Goal: Navigation & Orientation: Find specific page/section

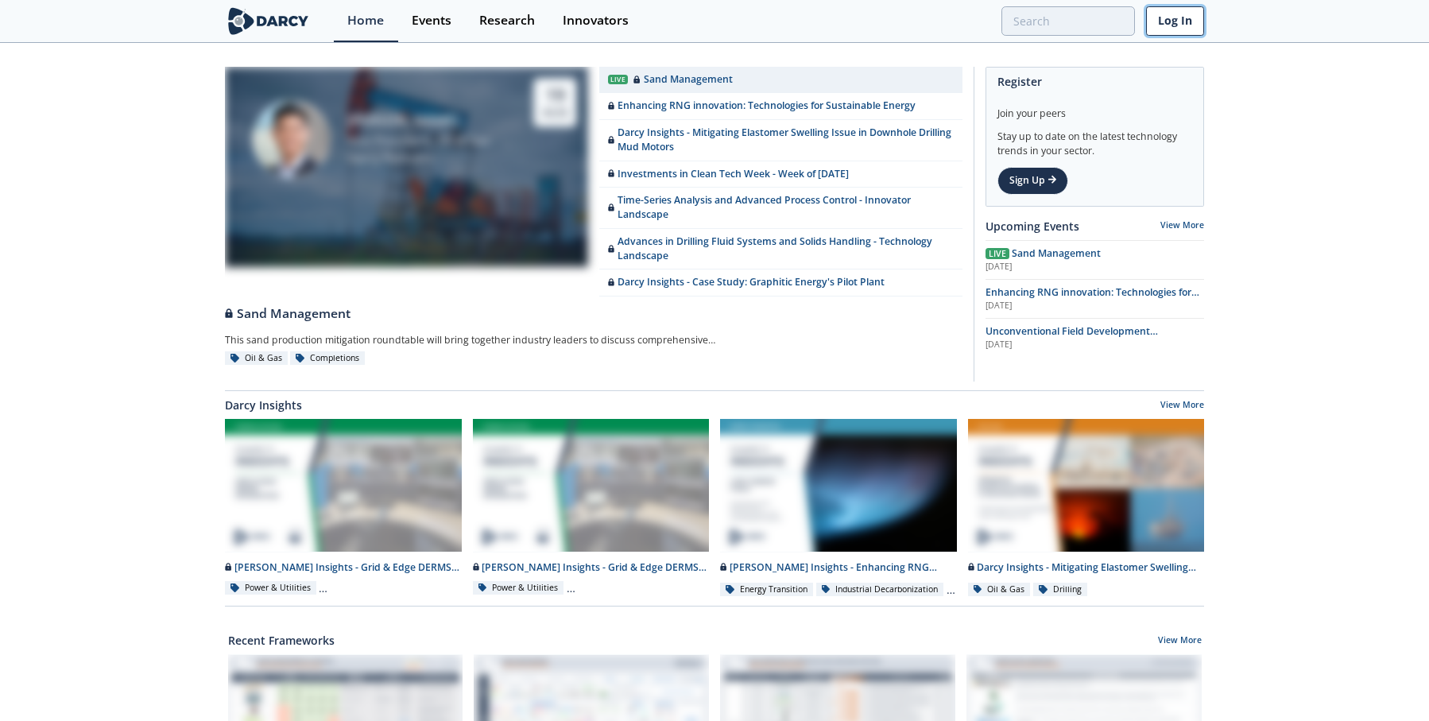
click at [1183, 18] on link "Log In" at bounding box center [1175, 20] width 58 height 29
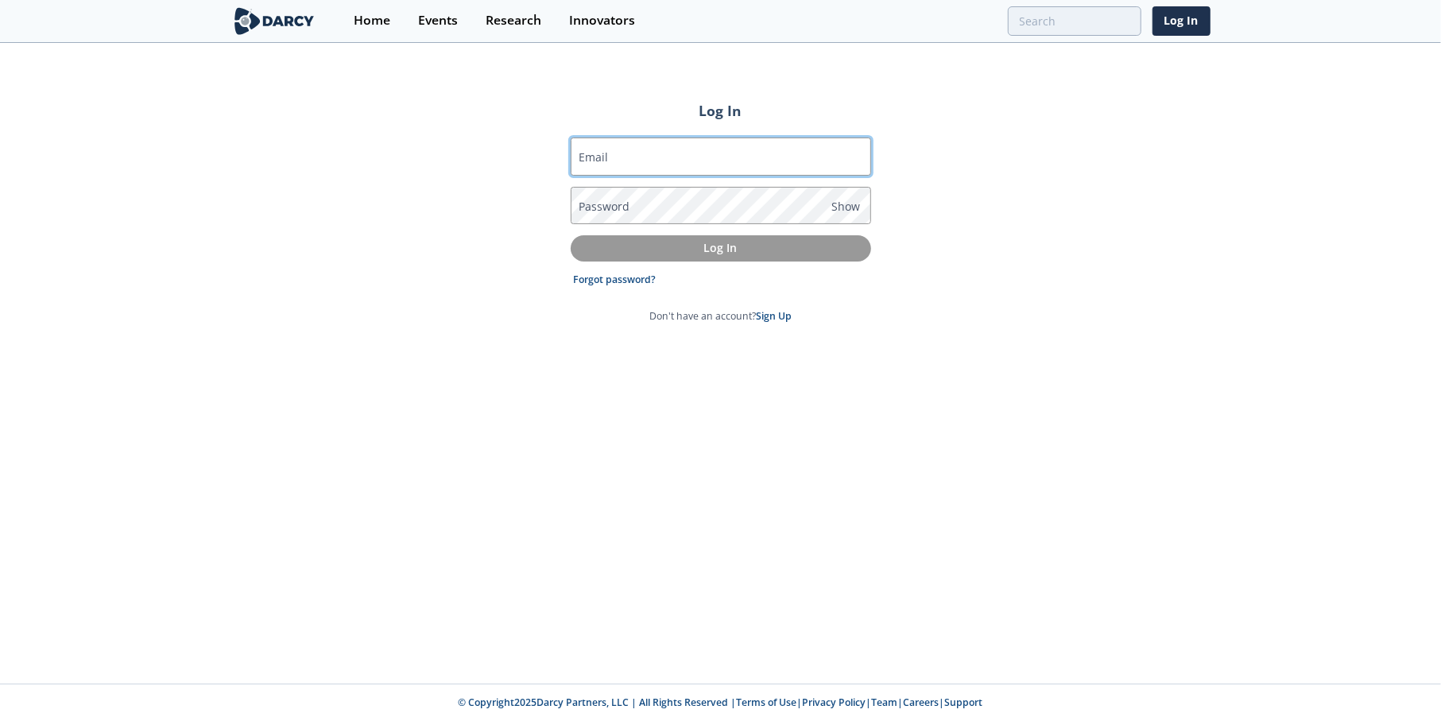
click at [622, 161] on input "Email" at bounding box center [721, 156] width 300 height 38
type input "[EMAIL_ADDRESS][PERSON_NAME][DOMAIN_NAME]"
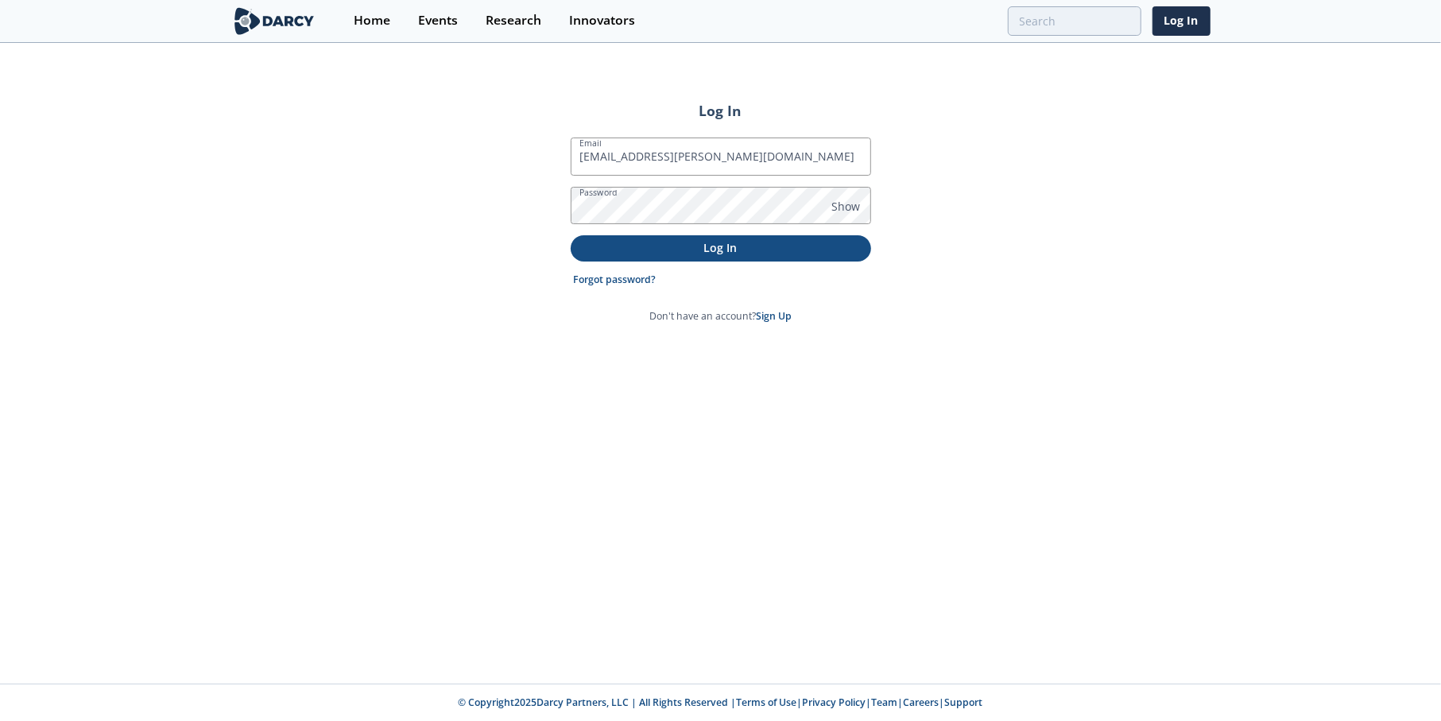
click at [769, 254] on p "Log In" at bounding box center [721, 247] width 278 height 17
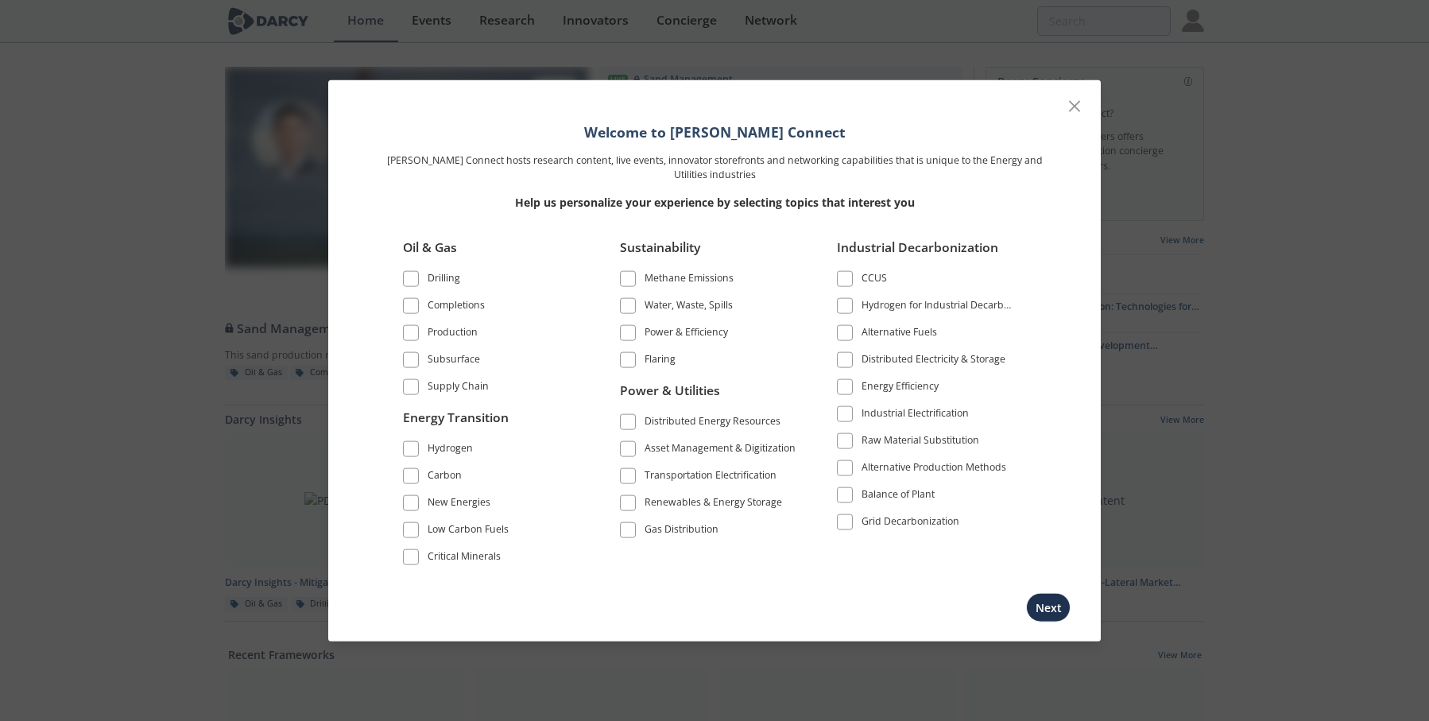
click at [415, 329] on span at bounding box center [410, 332] width 11 height 11
click at [413, 389] on span at bounding box center [410, 386] width 11 height 11
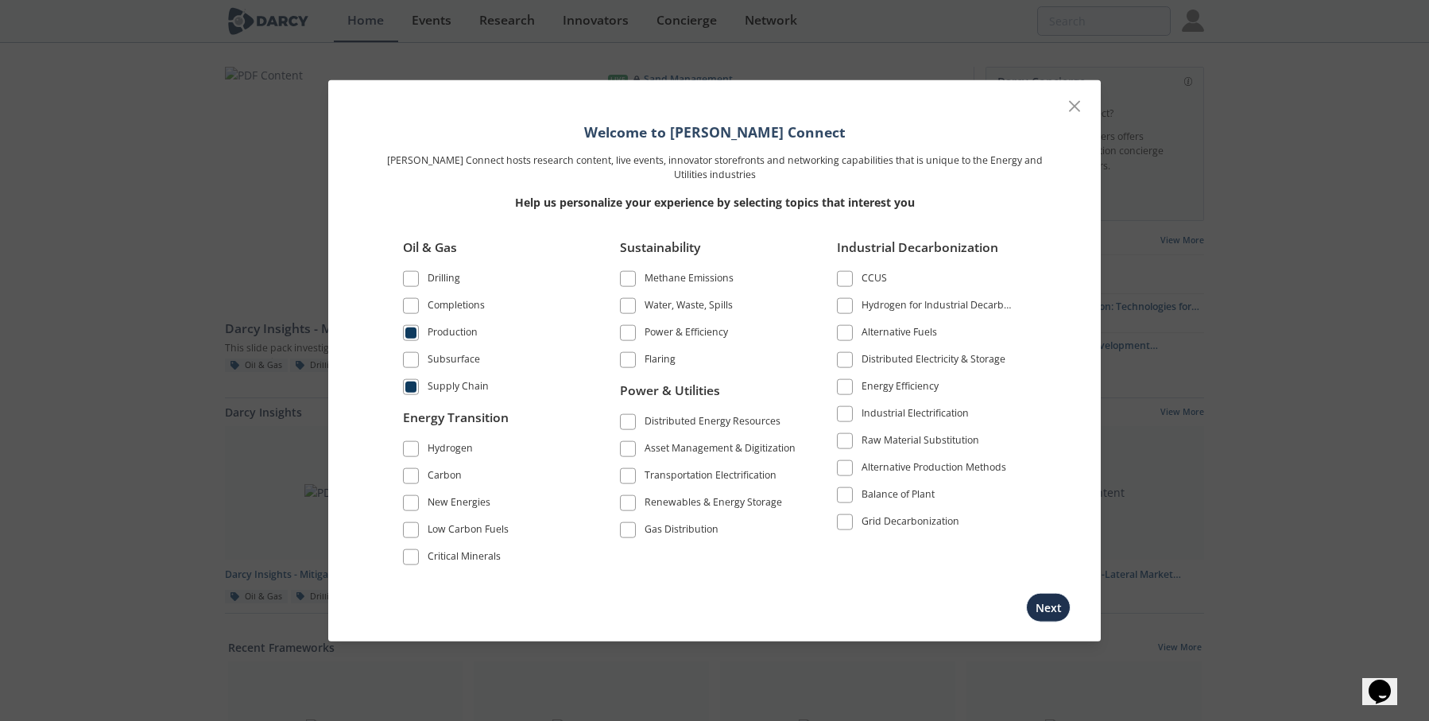
click at [629, 304] on span at bounding box center [627, 305] width 11 height 11
click at [633, 335] on span at bounding box center [628, 332] width 16 height 16
click at [625, 363] on span at bounding box center [627, 359] width 11 height 11
click at [637, 419] on label "Distributed Energy Resources" at bounding box center [709, 421] width 178 height 21
click at [626, 424] on span at bounding box center [627, 421] width 11 height 11
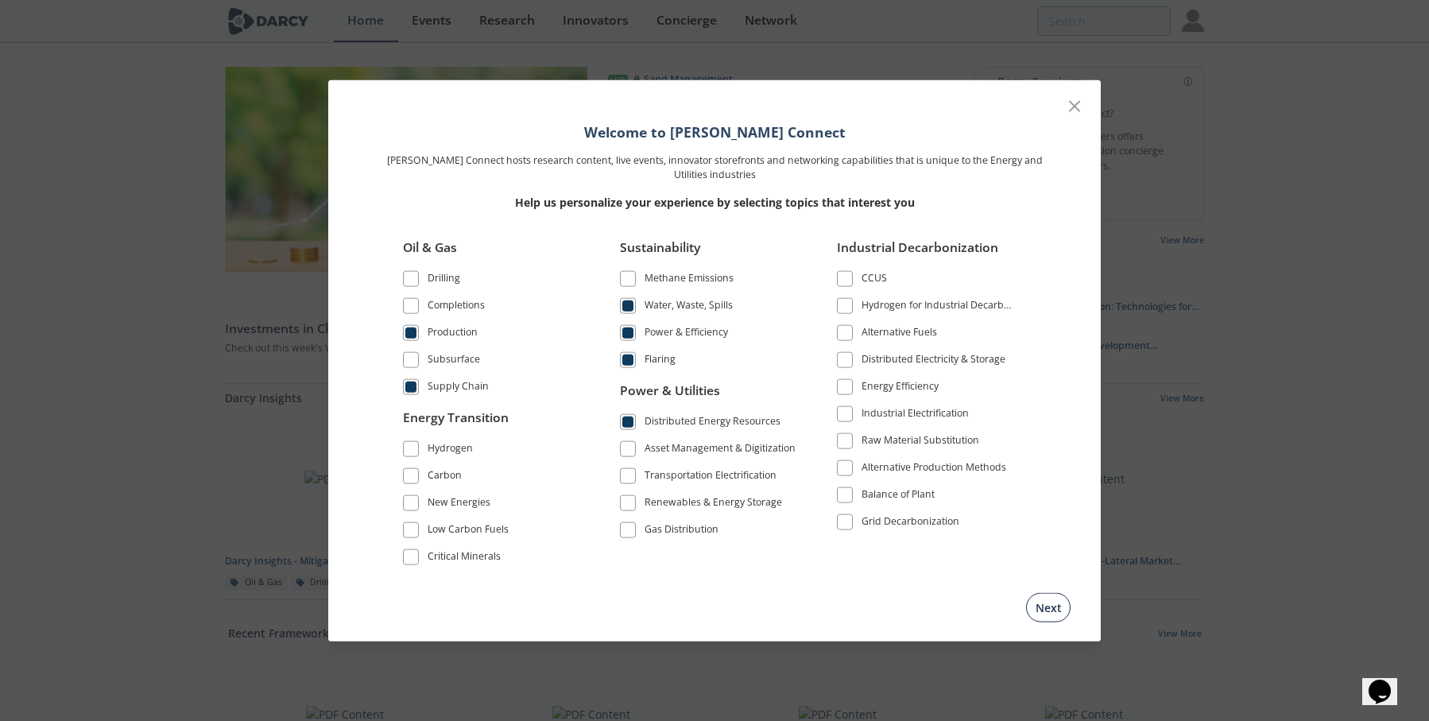
click at [1048, 604] on button "Next" at bounding box center [1048, 607] width 45 height 29
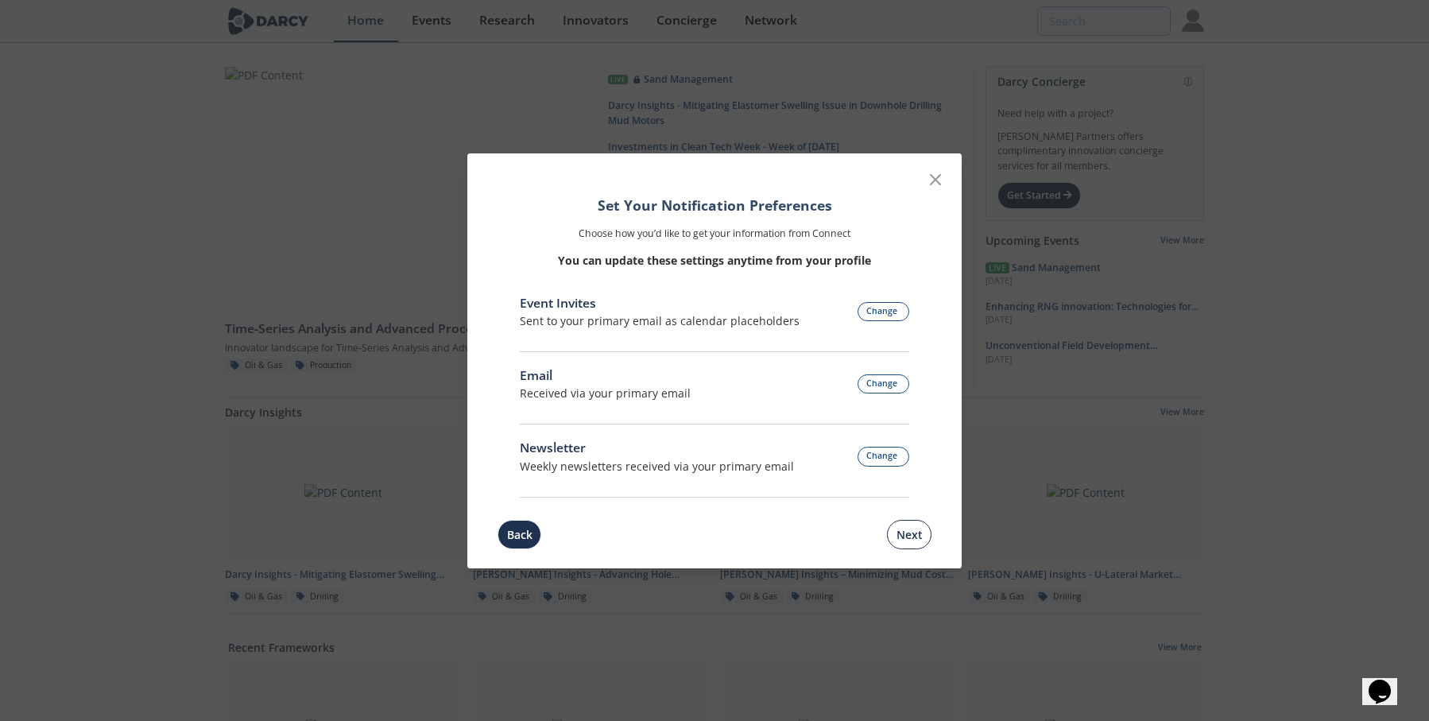
click at [903, 529] on button "Next" at bounding box center [909, 534] width 45 height 29
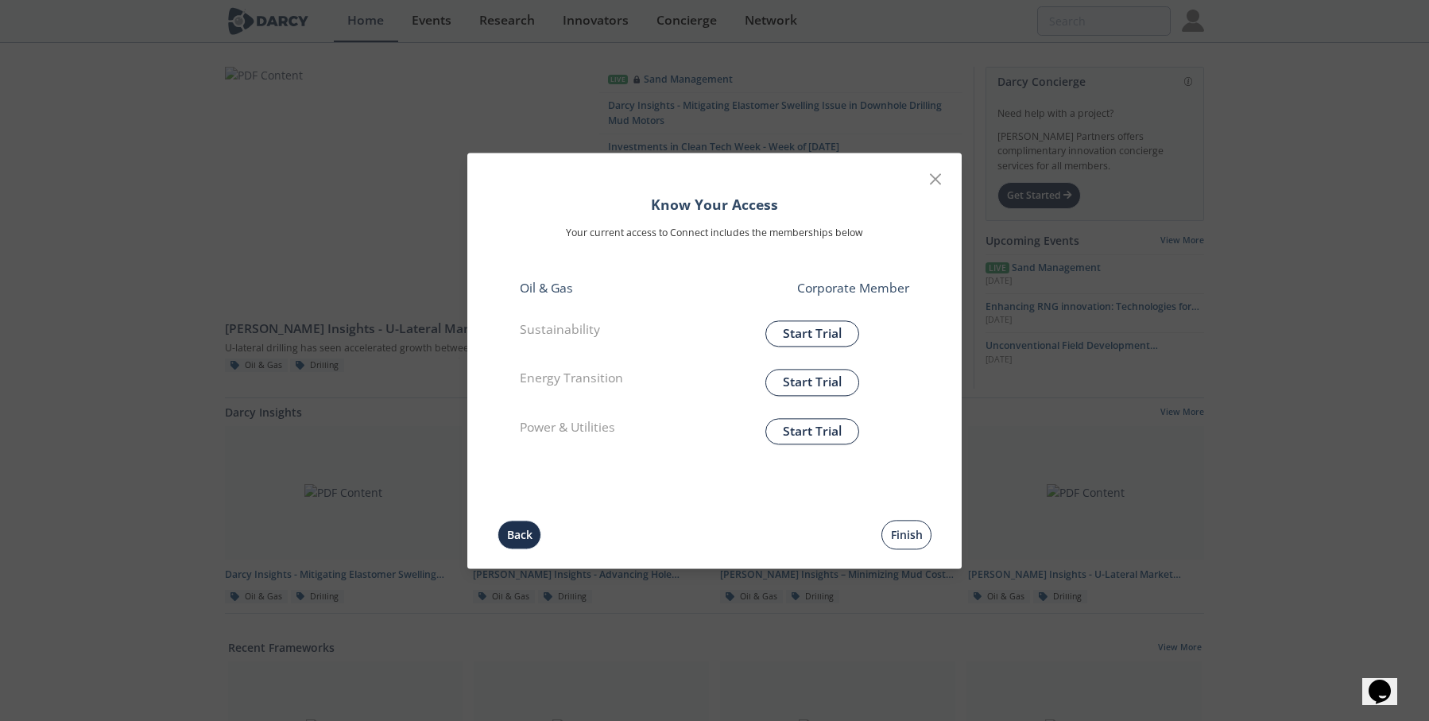
click at [912, 538] on button "Finish" at bounding box center [906, 534] width 50 height 29
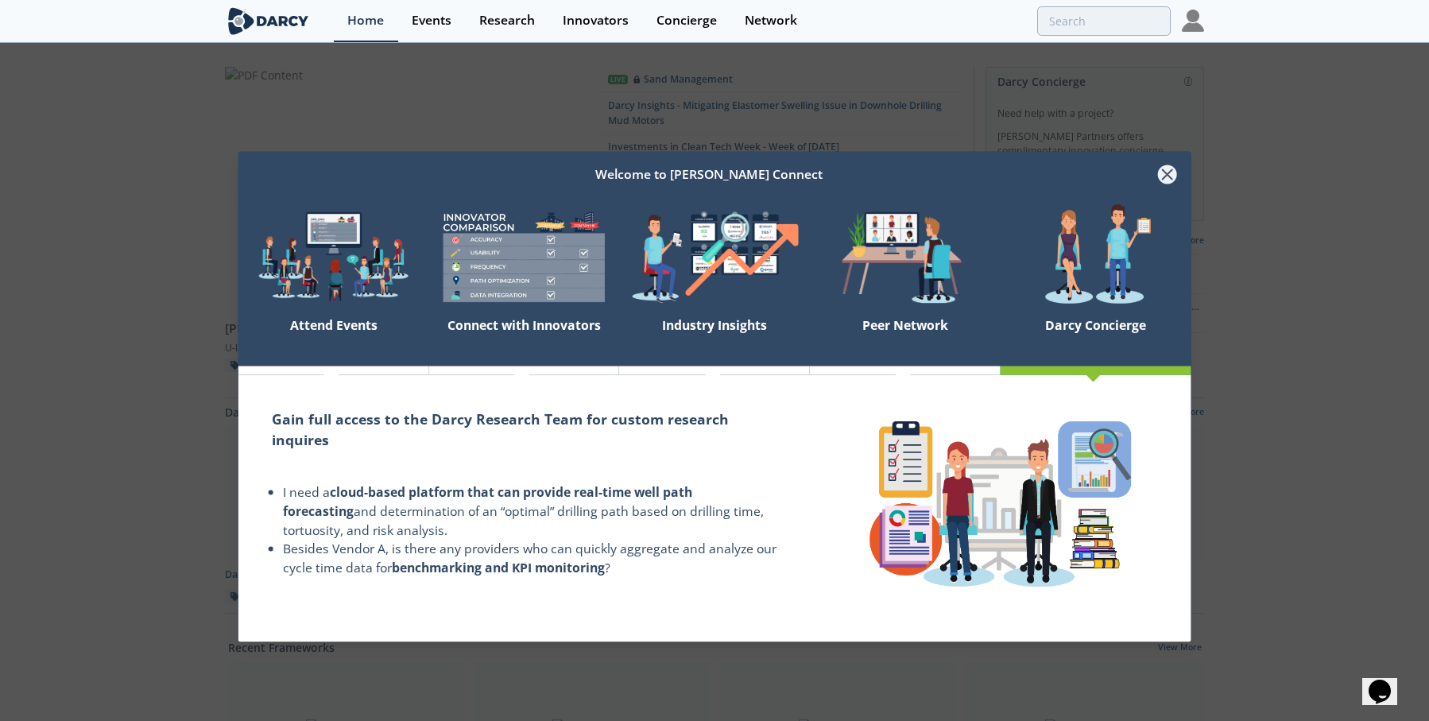
click at [1169, 177] on icon at bounding box center [1168, 175] width 10 height 10
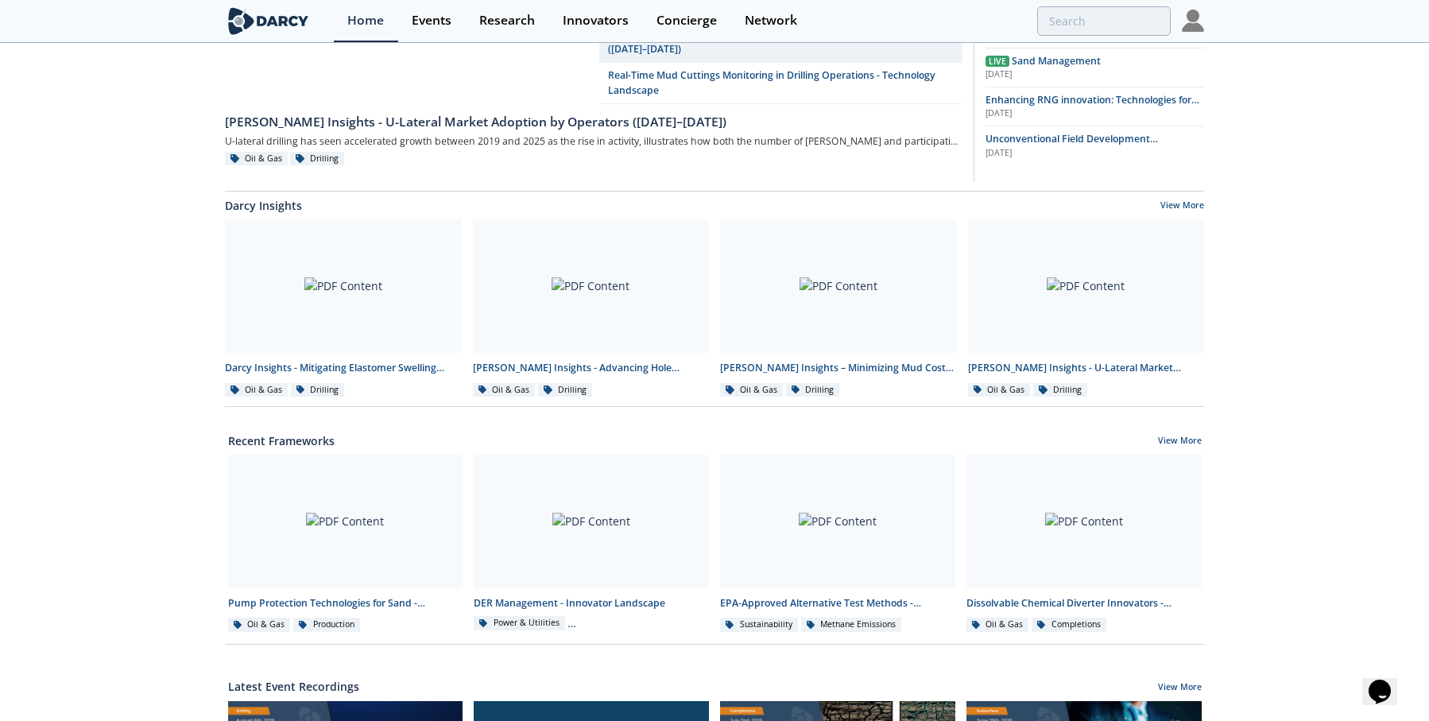
scroll to position [238, 0]
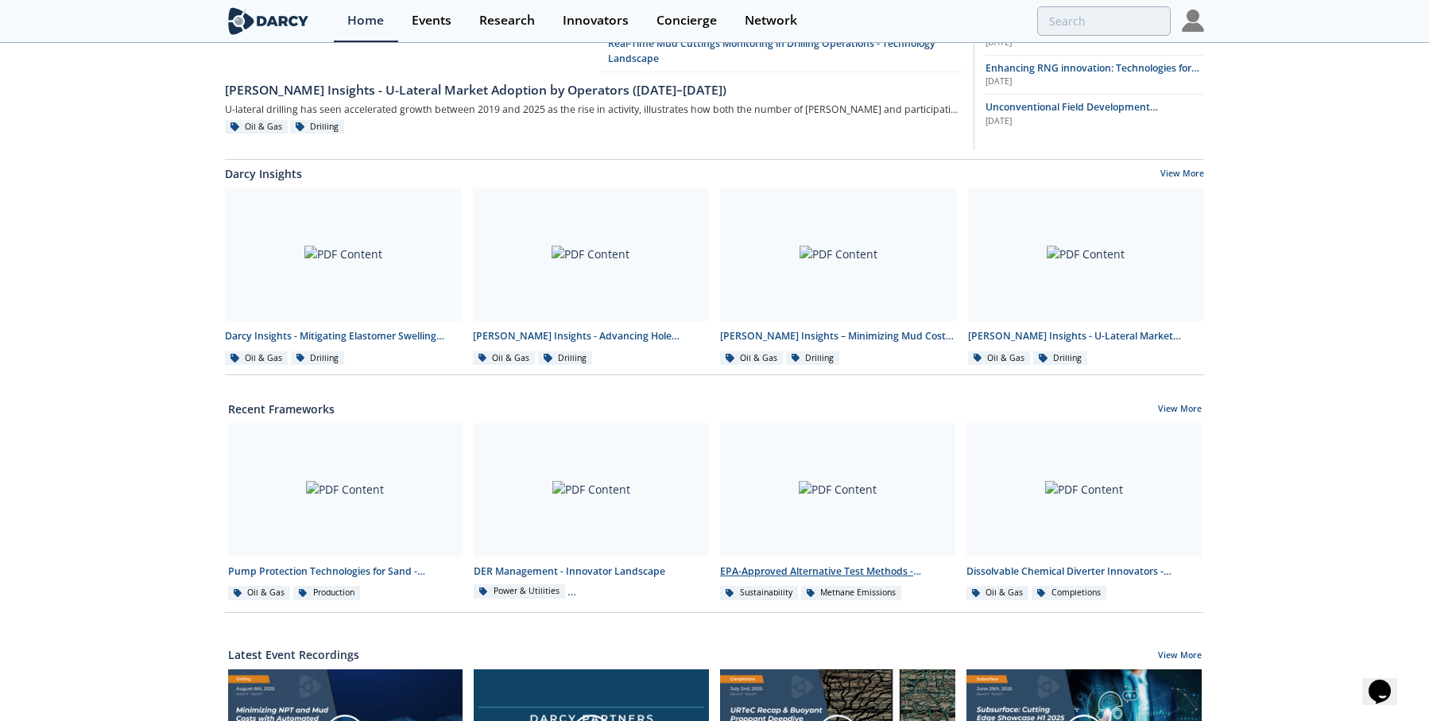
click at [862, 470] on div at bounding box center [837, 490] width 235 height 134
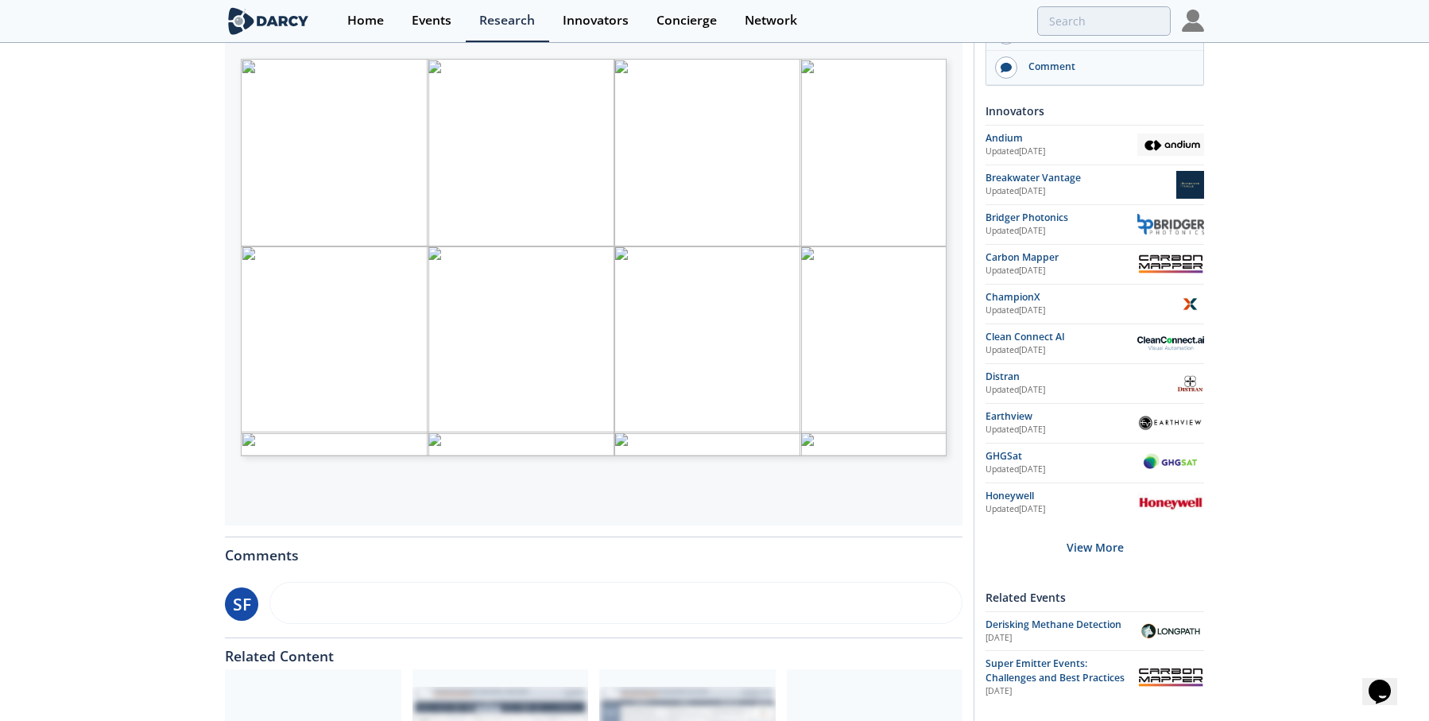
scroll to position [238, 0]
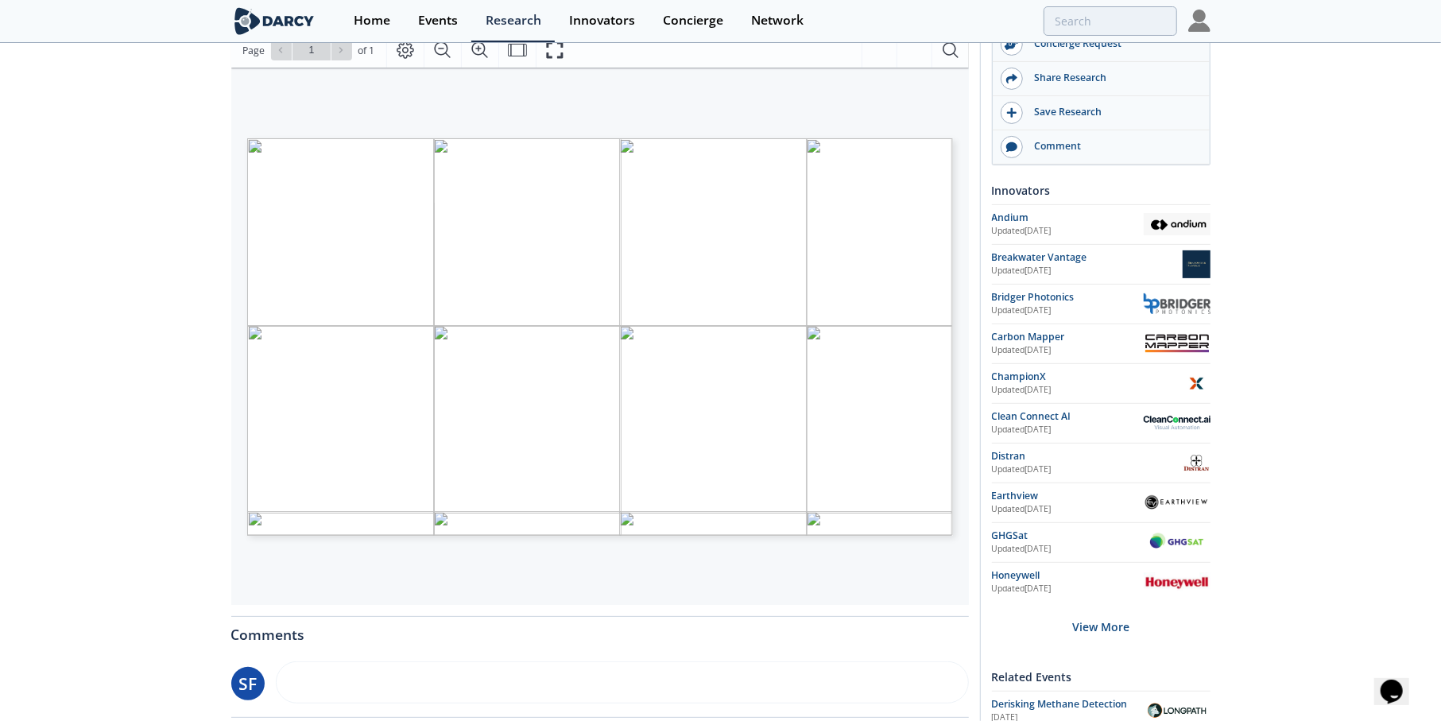
click at [338, 51] on div "Go to Page 1" at bounding box center [311, 50] width 81 height 21
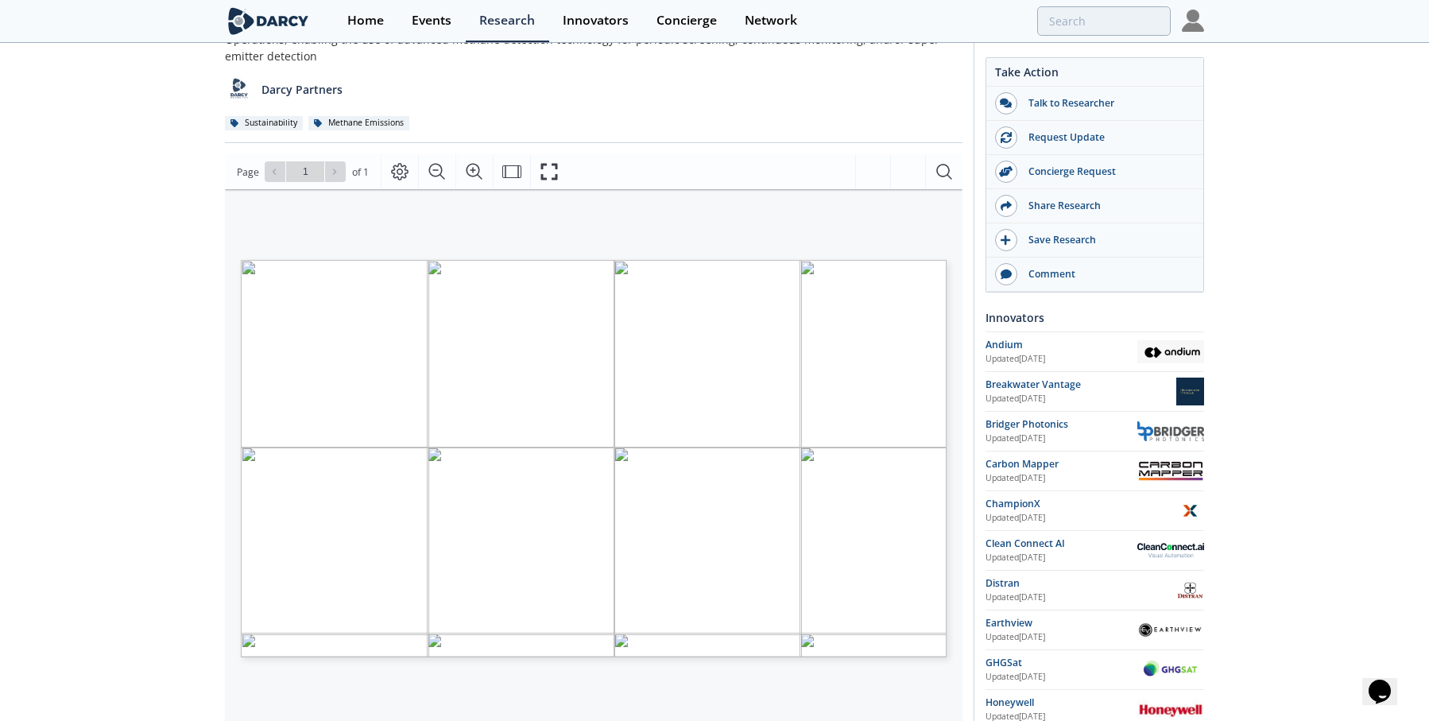
scroll to position [0, 0]
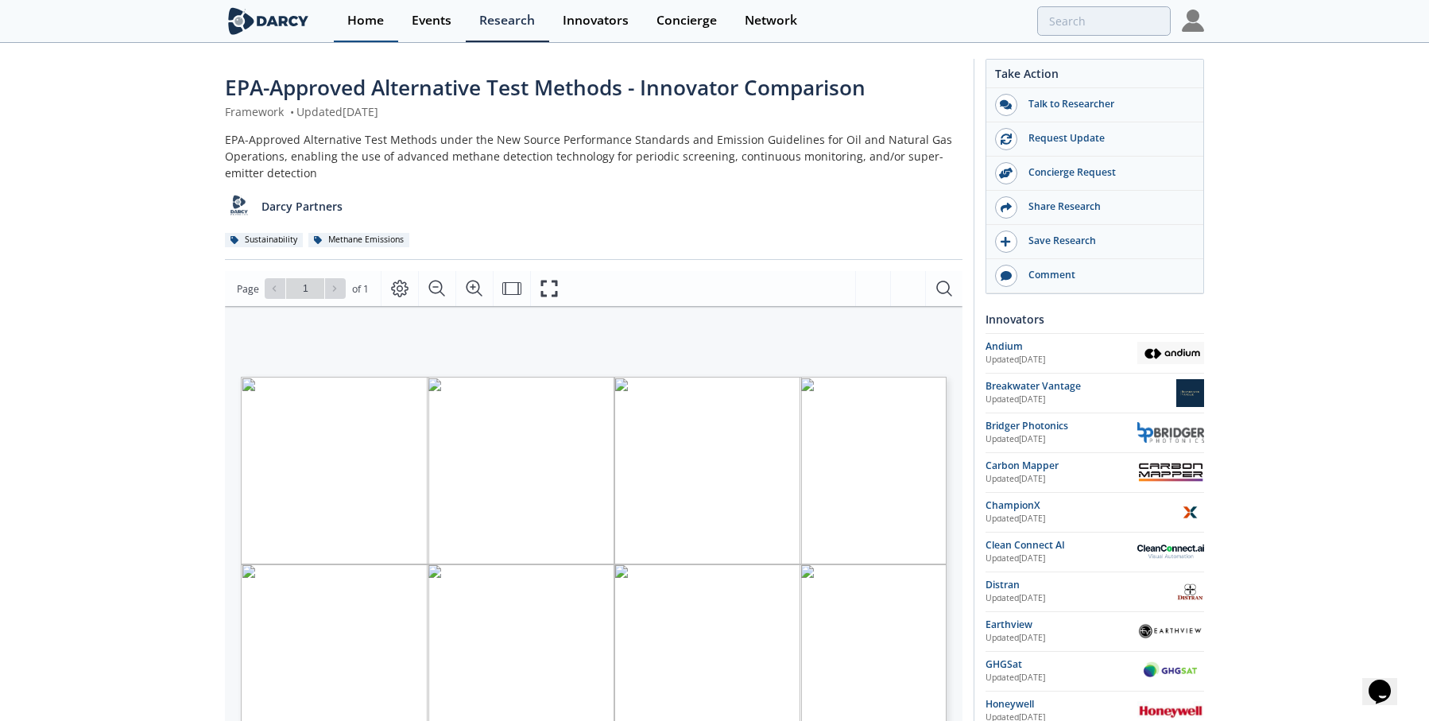
click at [378, 17] on div "Home" at bounding box center [365, 20] width 37 height 13
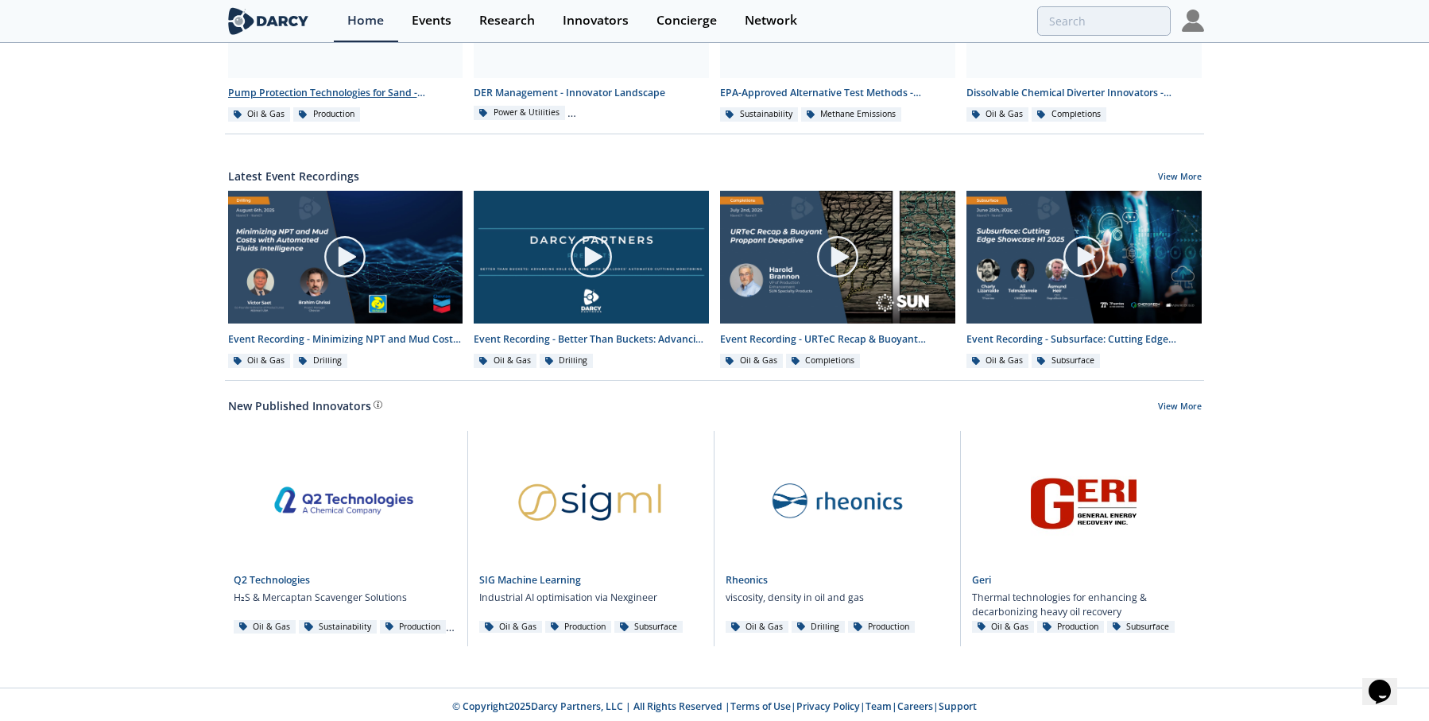
scroll to position [718, 0]
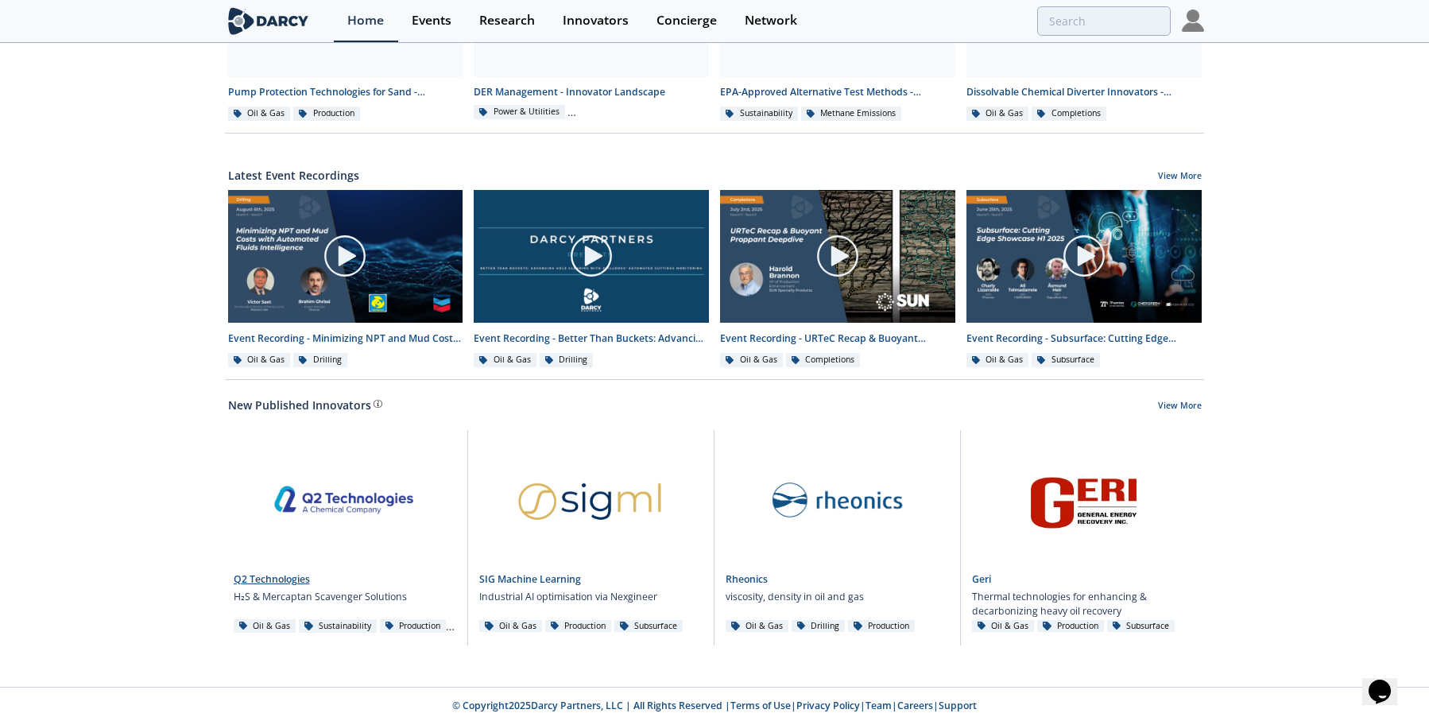
click at [362, 513] on link at bounding box center [345, 497] width 223 height 134
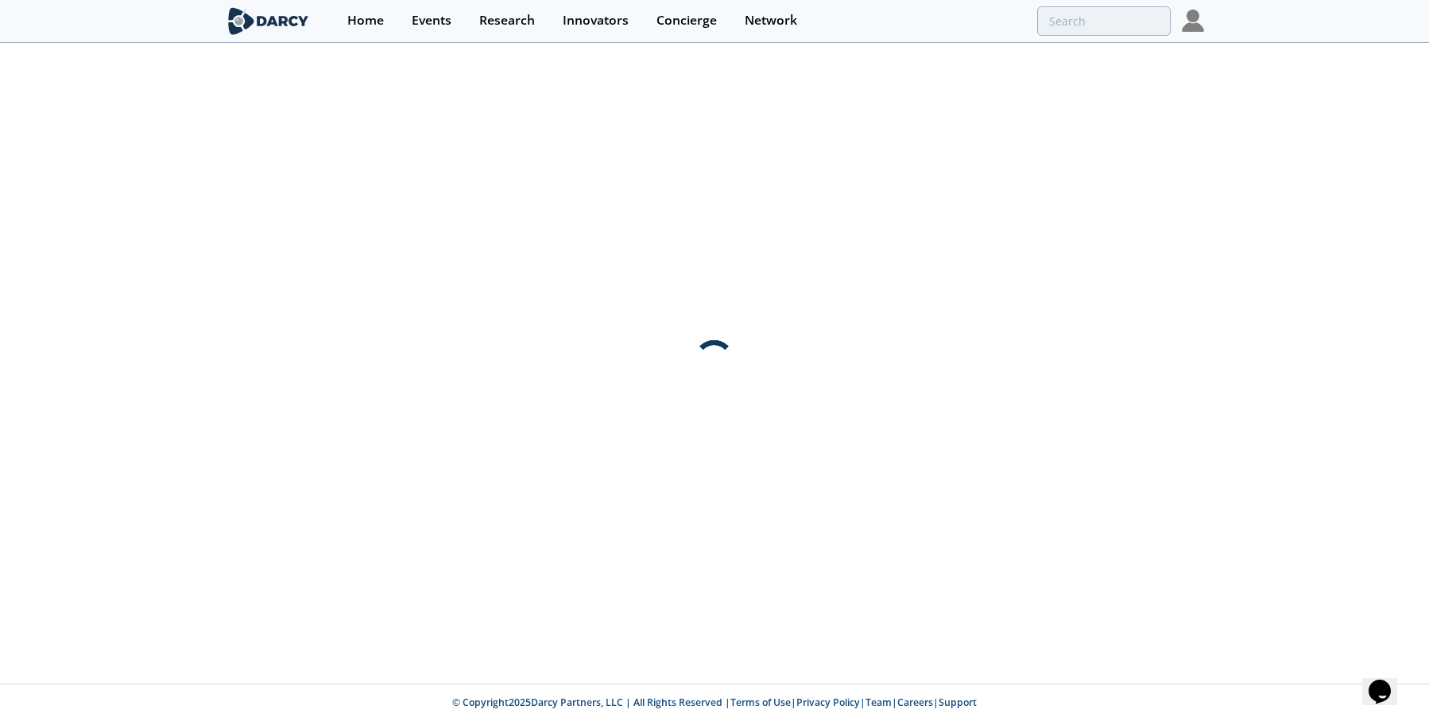
scroll to position [0, 0]
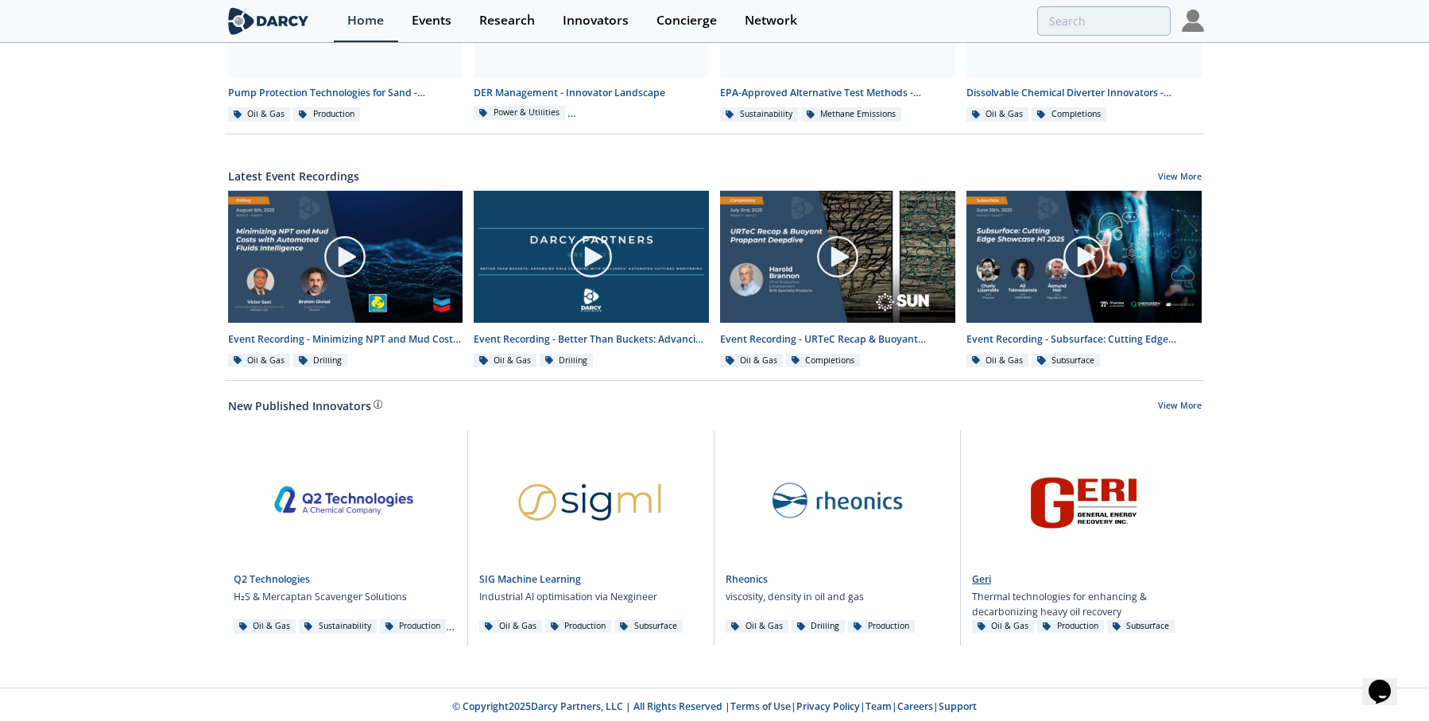
scroll to position [717, 0]
click at [1182, 403] on link "View More" at bounding box center [1180, 408] width 44 height 14
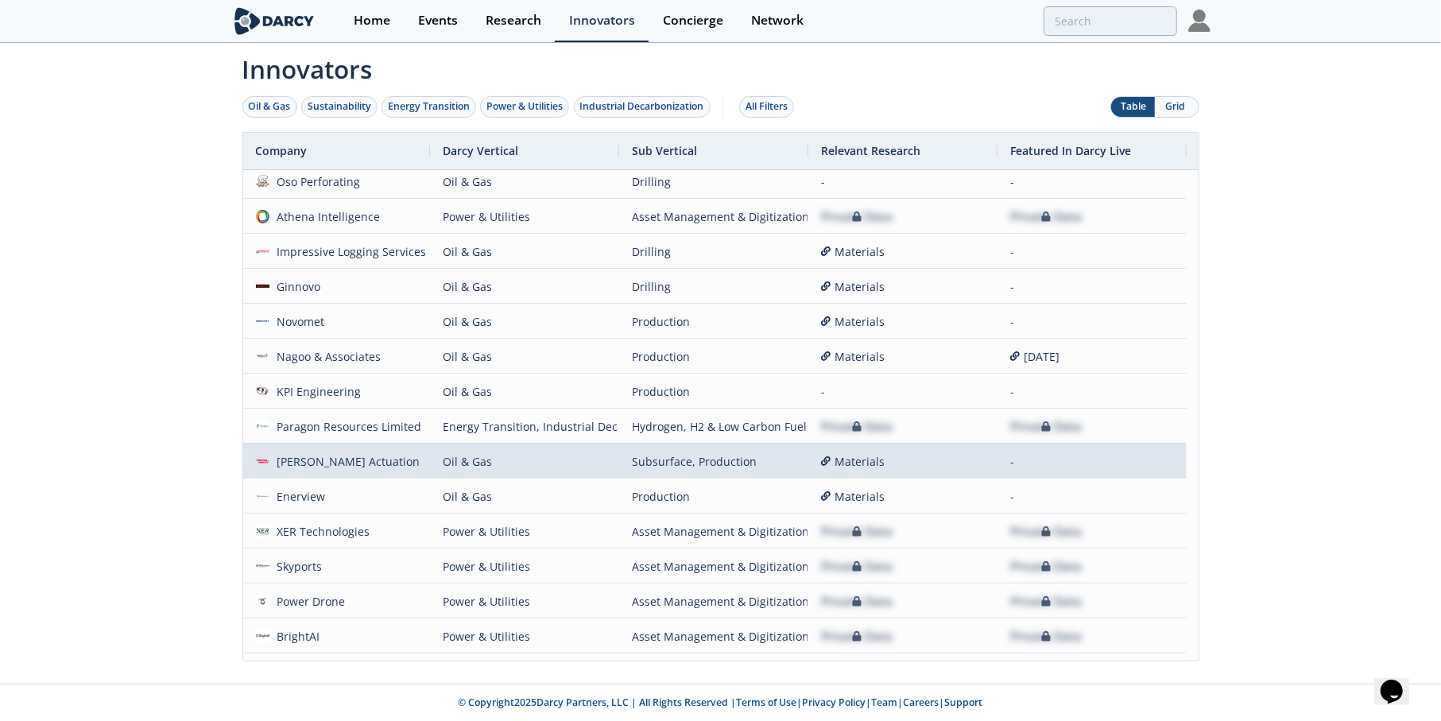
scroll to position [684, 0]
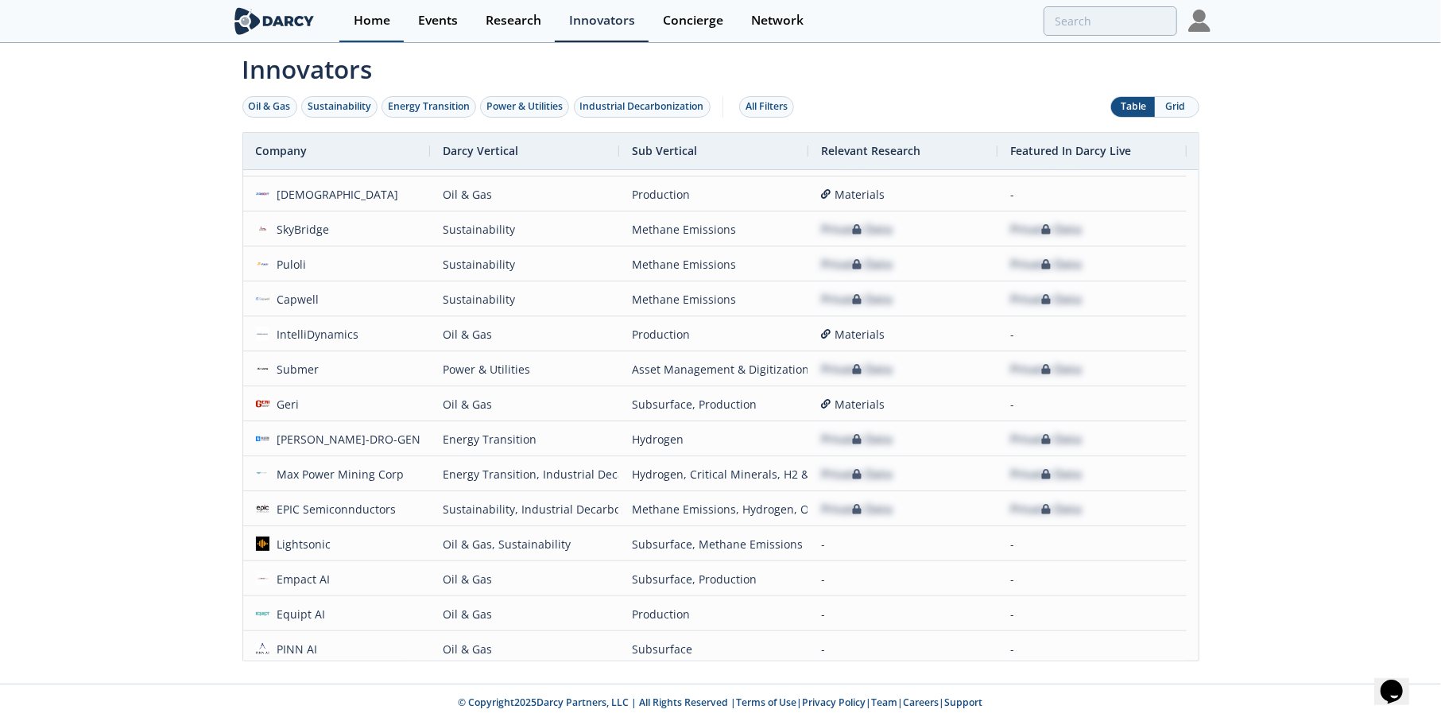
click at [378, 23] on div "Home" at bounding box center [372, 20] width 37 height 13
